Goal: Task Accomplishment & Management: Use online tool/utility

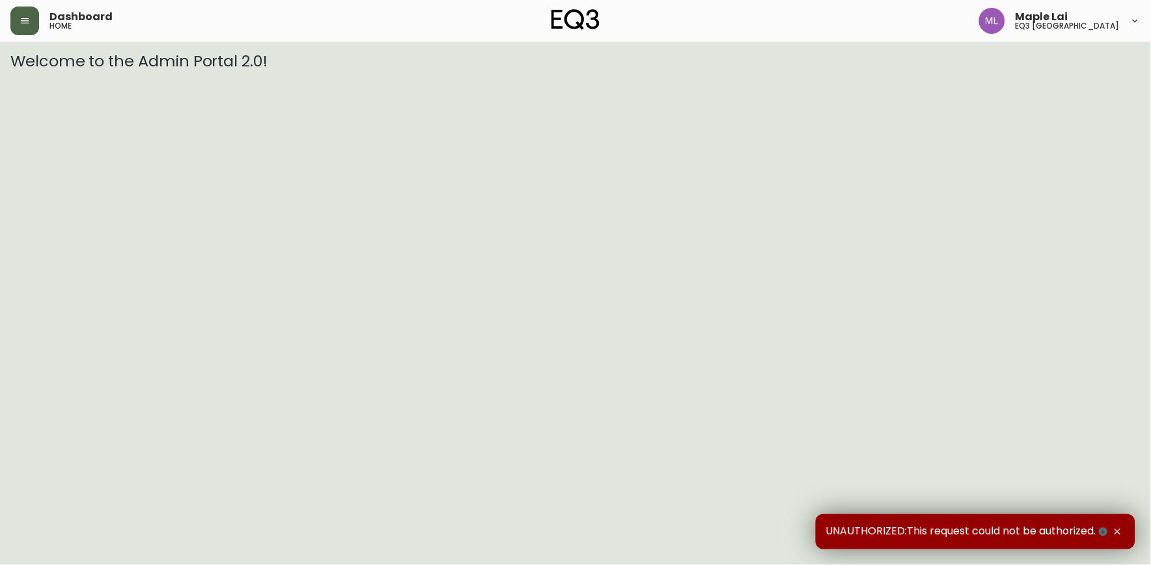
click at [14, 31] on button "button" at bounding box center [24, 21] width 29 height 29
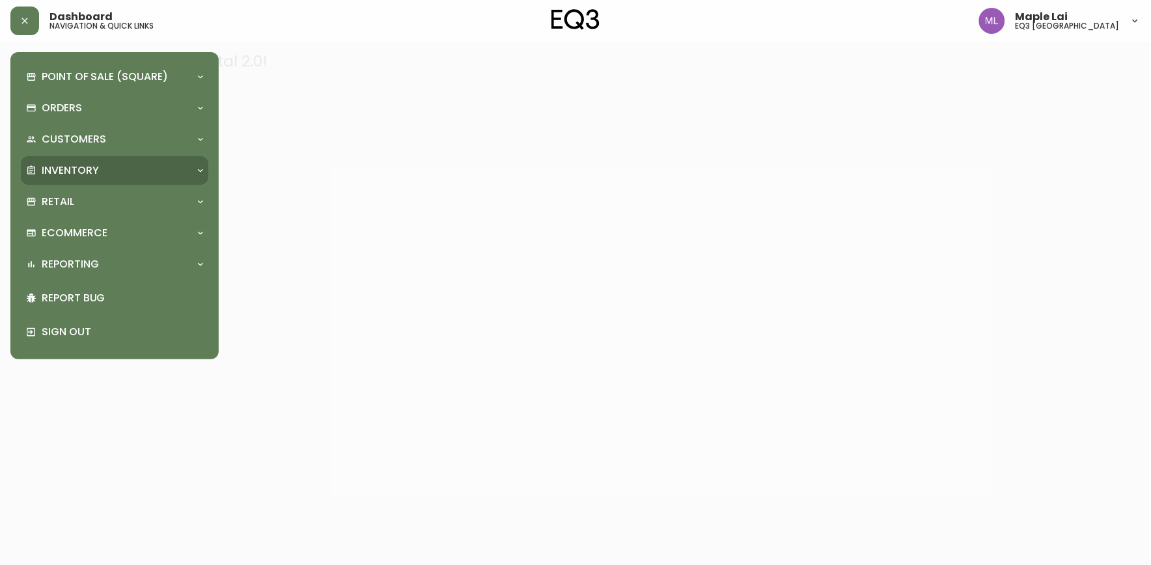
click at [99, 174] on div "Inventory" at bounding box center [108, 170] width 164 height 14
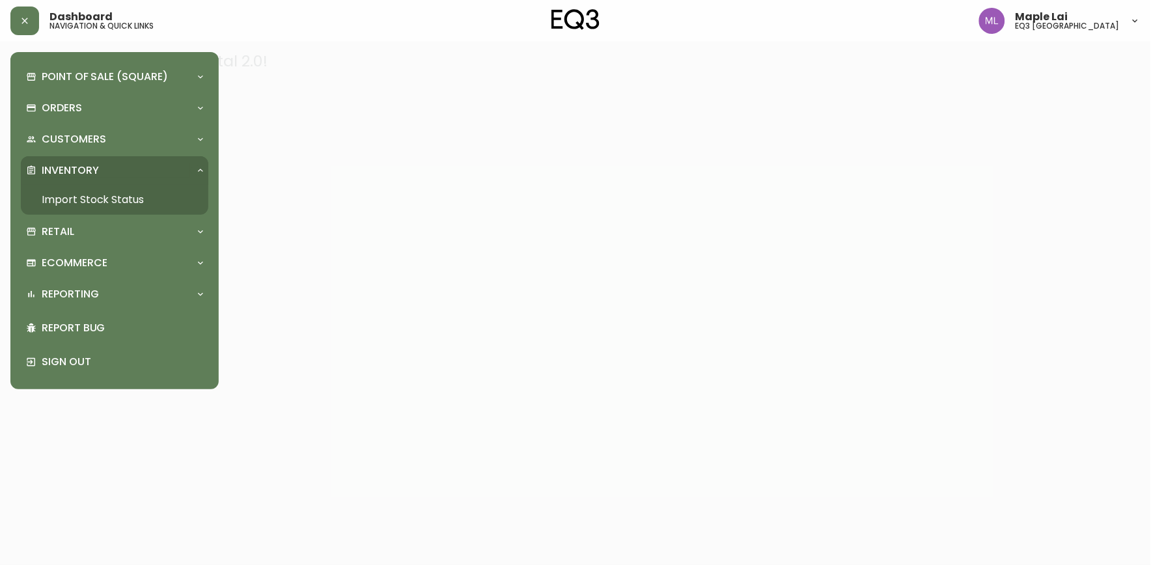
click at [125, 204] on link "Import Stock Status" at bounding box center [114, 200] width 187 height 30
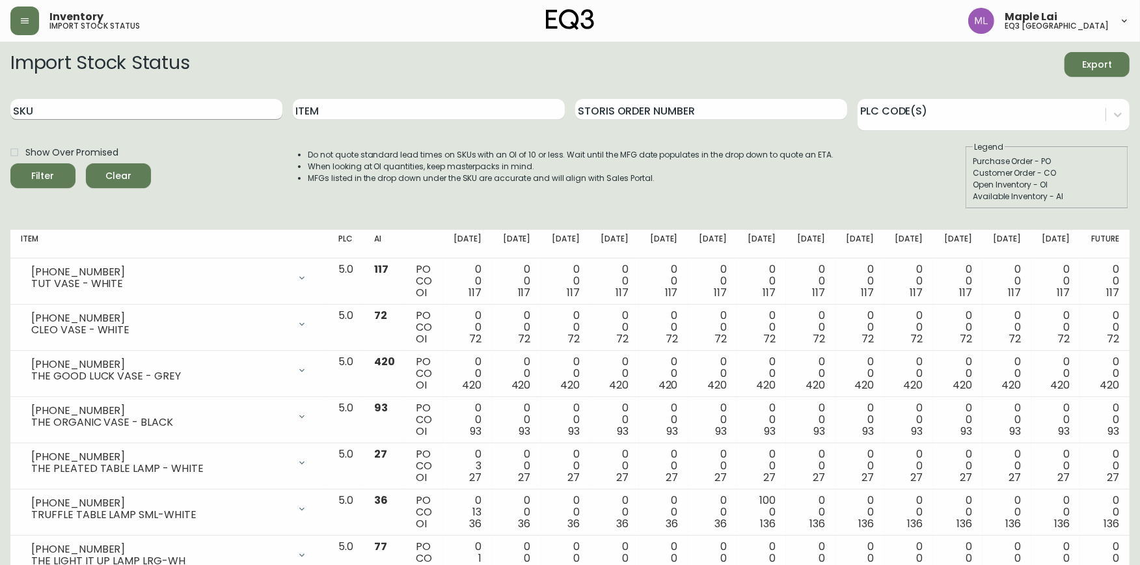
click at [156, 107] on input "SKU" at bounding box center [146, 109] width 272 height 21
click at [197, 114] on input "SKU" at bounding box center [146, 109] width 272 height 21
paste input "[PHONE_NUMBER]"
click at [10, 163] on button "Filter" at bounding box center [42, 175] width 65 height 25
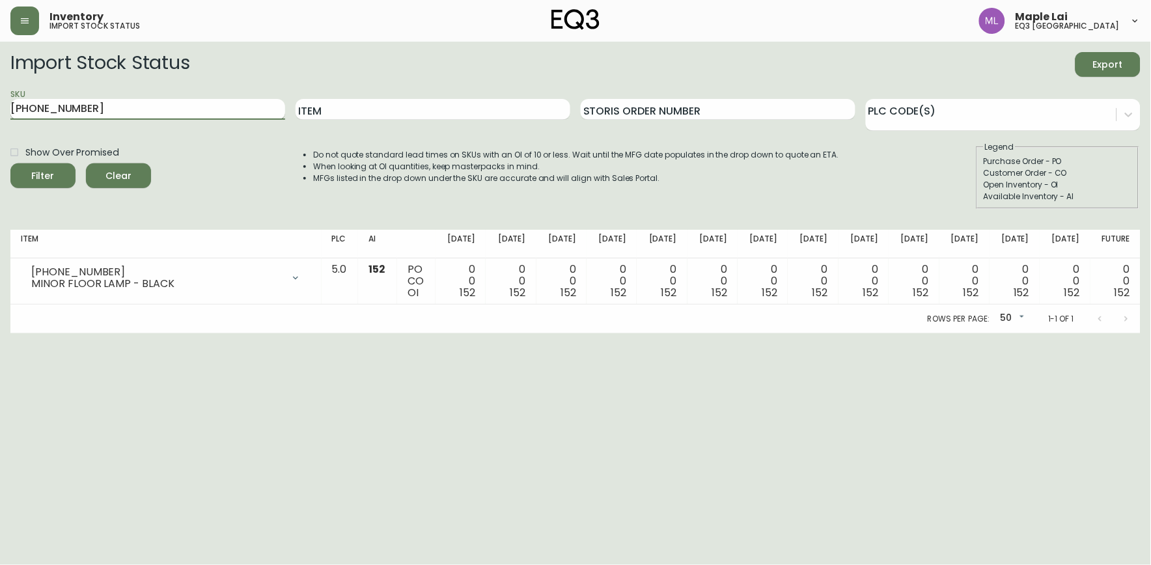
click at [180, 107] on input "[PHONE_NUMBER]" at bounding box center [147, 109] width 275 height 21
type input "3"
type input "[PHONE_NUMBER]"
click at [10, 163] on button "Filter" at bounding box center [42, 175] width 65 height 25
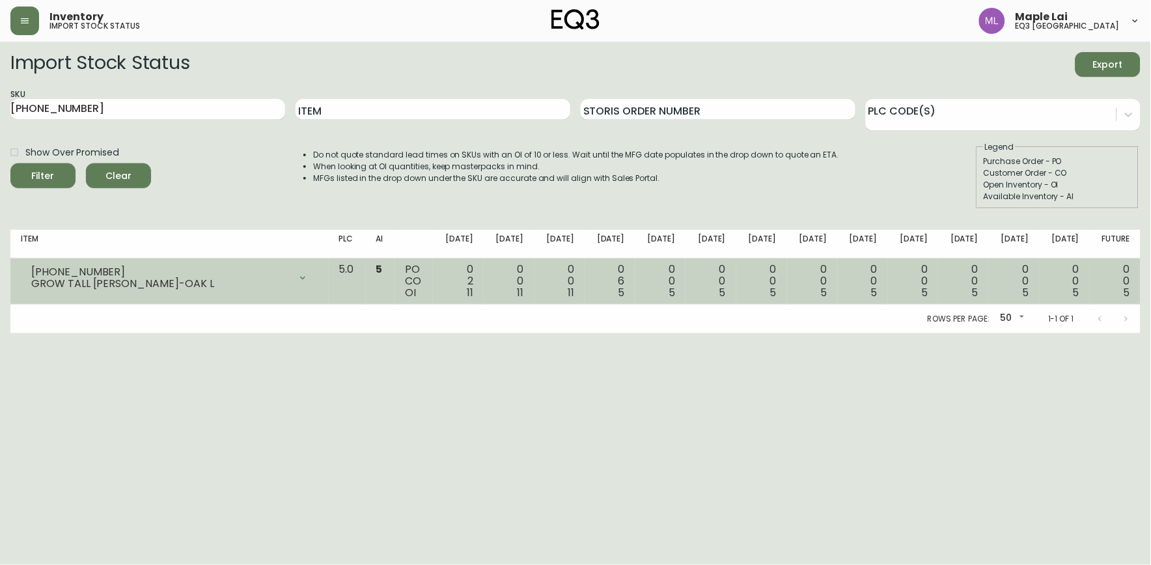
click at [124, 278] on div "GROW TALL [PERSON_NAME]-OAK L" at bounding box center [160, 284] width 258 height 12
click at [308, 275] on icon at bounding box center [302, 278] width 10 height 10
